Goal: Task Accomplishment & Management: Manage account settings

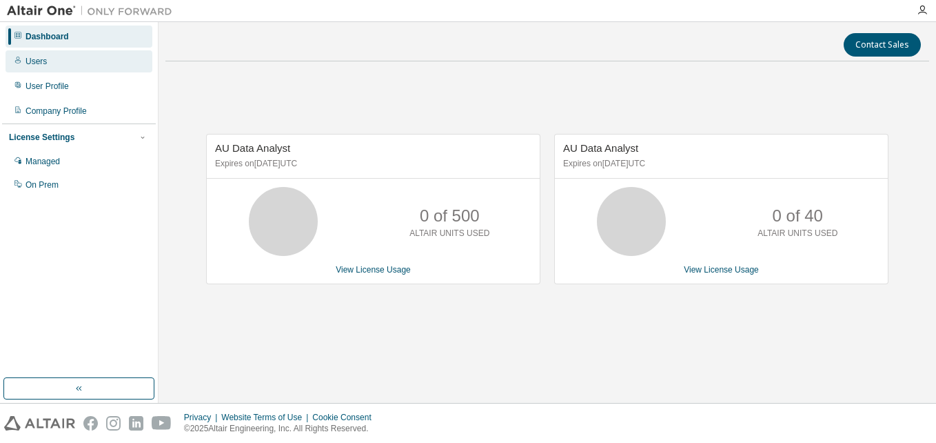
click at [62, 60] on div "Users" at bounding box center [79, 61] width 147 height 22
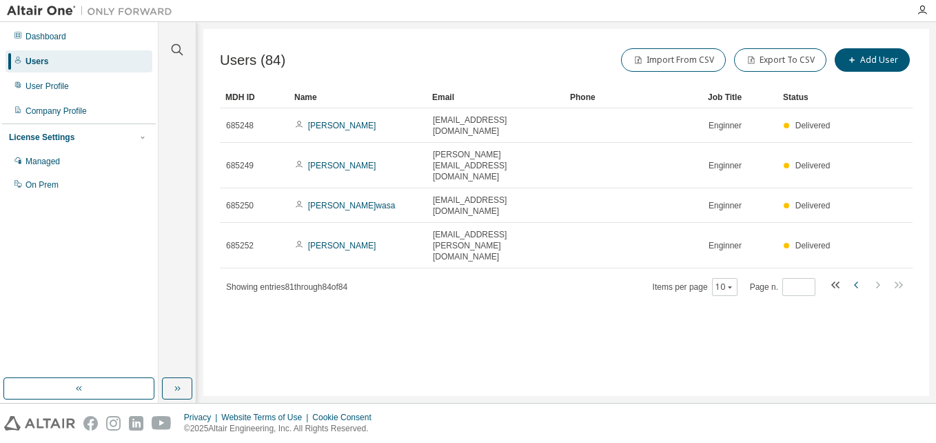
click at [856, 276] on icon "button" at bounding box center [857, 284] width 17 height 17
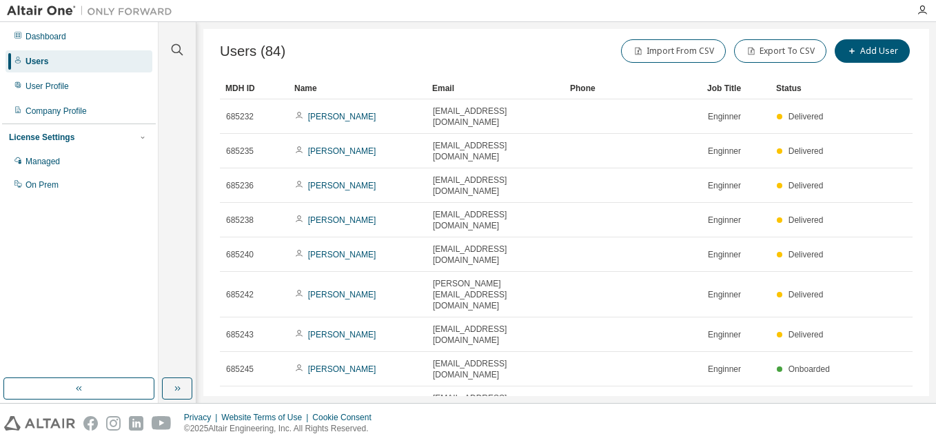
scroll to position [11, 0]
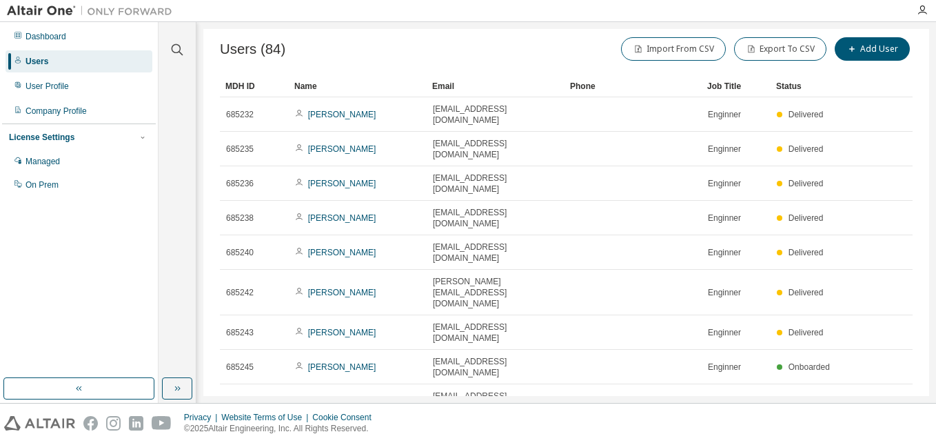
type input "*"
